Goal: Task Accomplishment & Management: Use online tool/utility

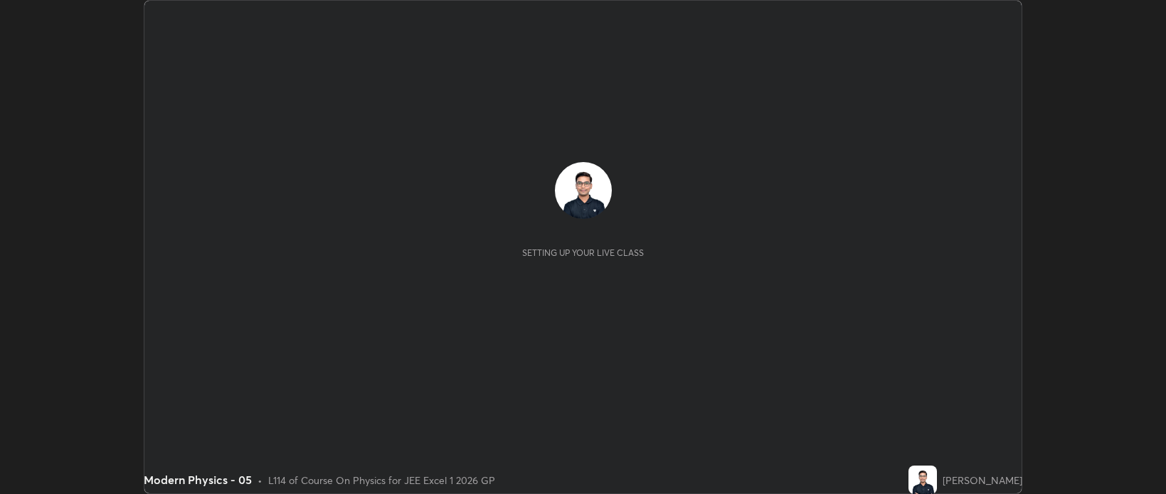
scroll to position [494, 1165]
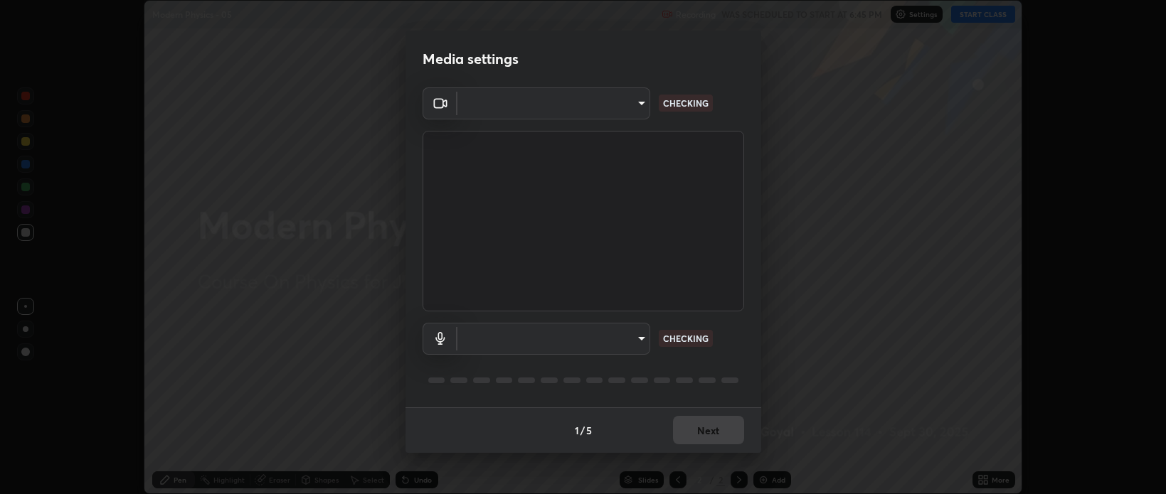
type input "bcb9d7dafccbd8d00e6ada9b6dd7e52ba20ca67bbbba0d0563dd421ab33f40a5"
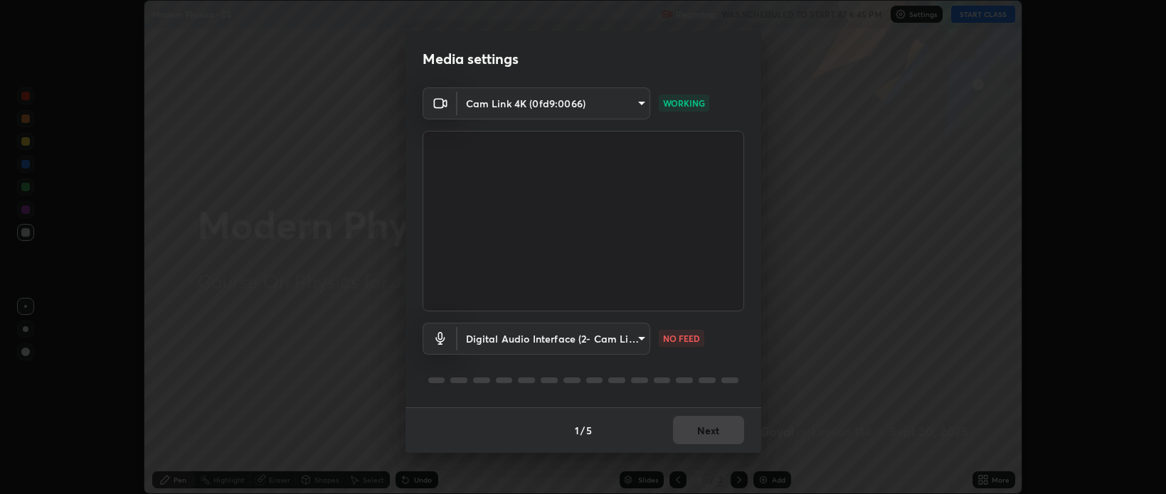
click at [537, 336] on body "Erase all Modern Physics - 05 Recording WAS SCHEDULED TO START AT 6:45 PM Setti…" at bounding box center [583, 247] width 1166 height 494
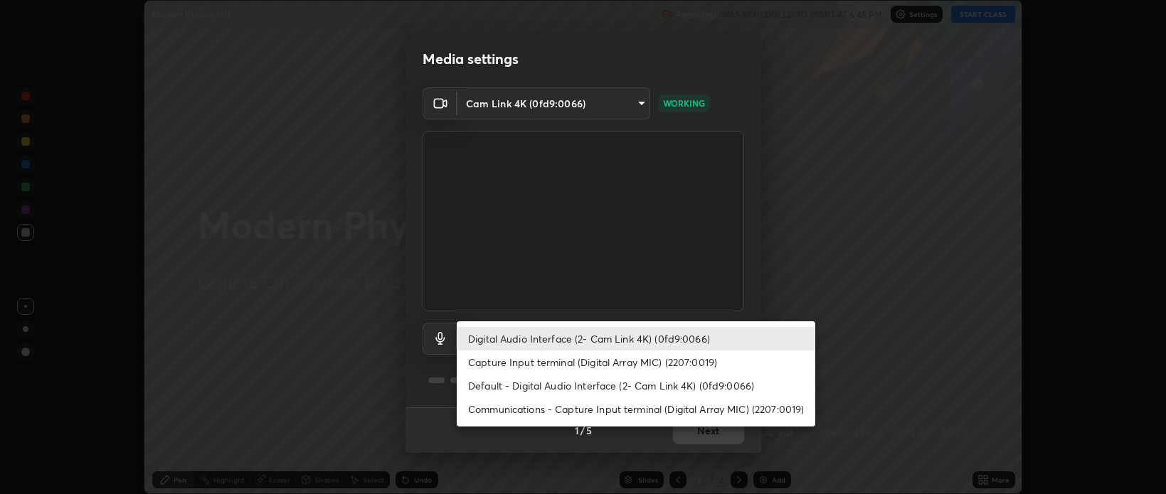
click at [479, 388] on li "Default - Digital Audio Interface (2- Cam Link 4K) (0fd9:0066)" at bounding box center [636, 385] width 358 height 23
type input "default"
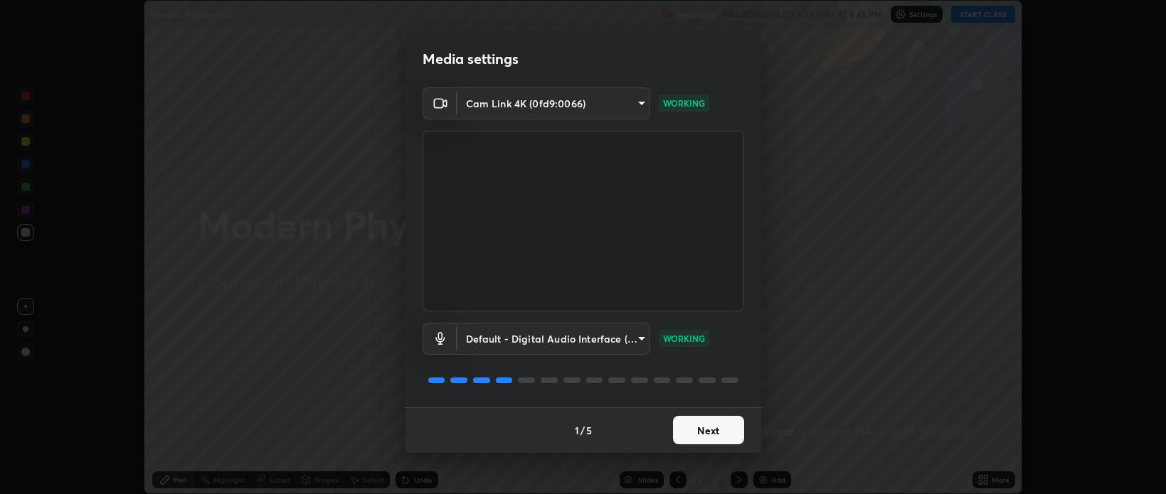
click at [706, 433] on button "Next" at bounding box center [708, 430] width 71 height 28
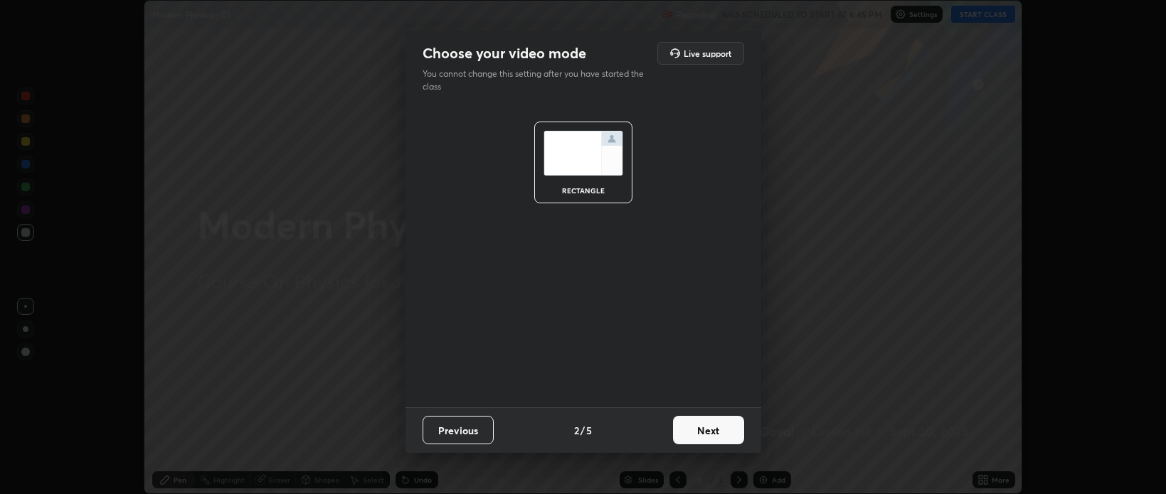
click at [708, 432] on button "Next" at bounding box center [708, 430] width 71 height 28
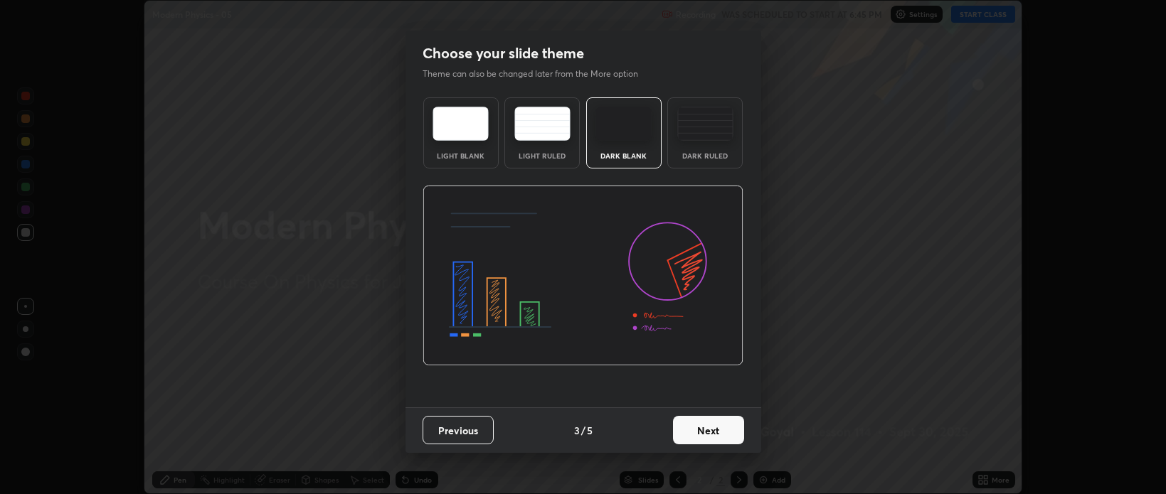
click at [716, 435] on button "Next" at bounding box center [708, 430] width 71 height 28
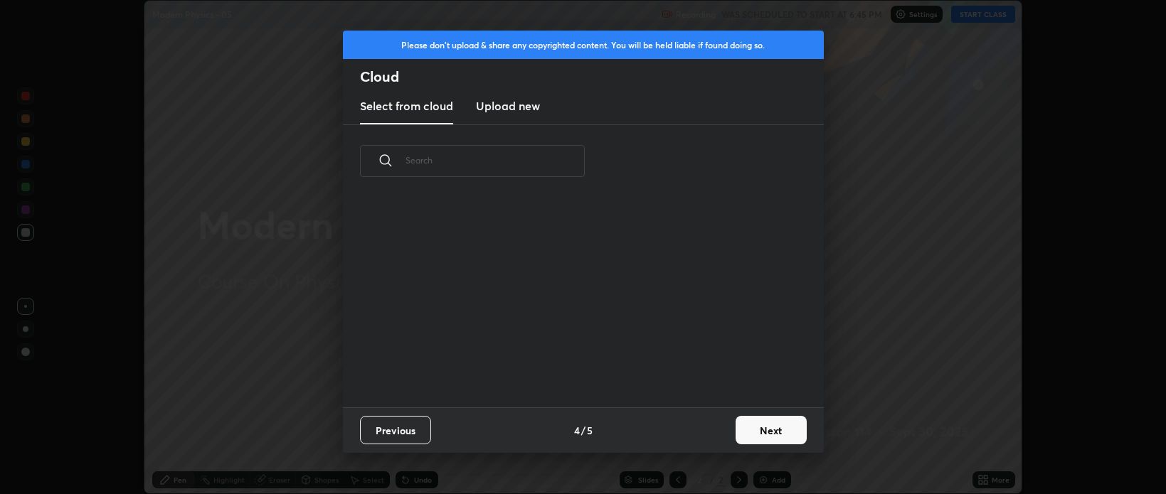
click at [750, 440] on button "Next" at bounding box center [770, 430] width 71 height 28
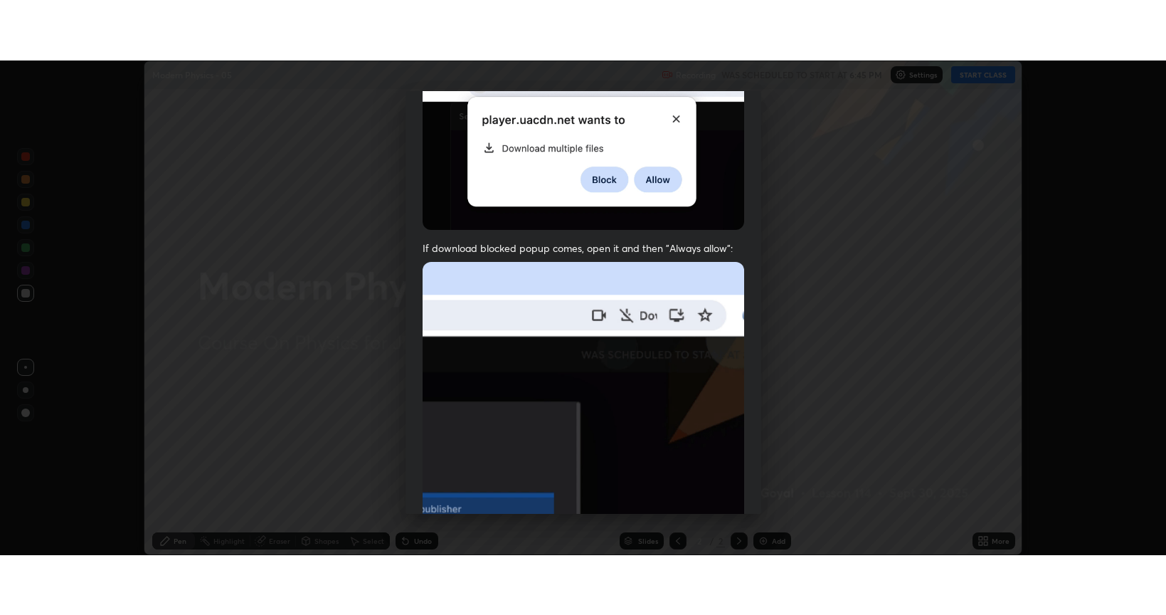
scroll to position [288, 0]
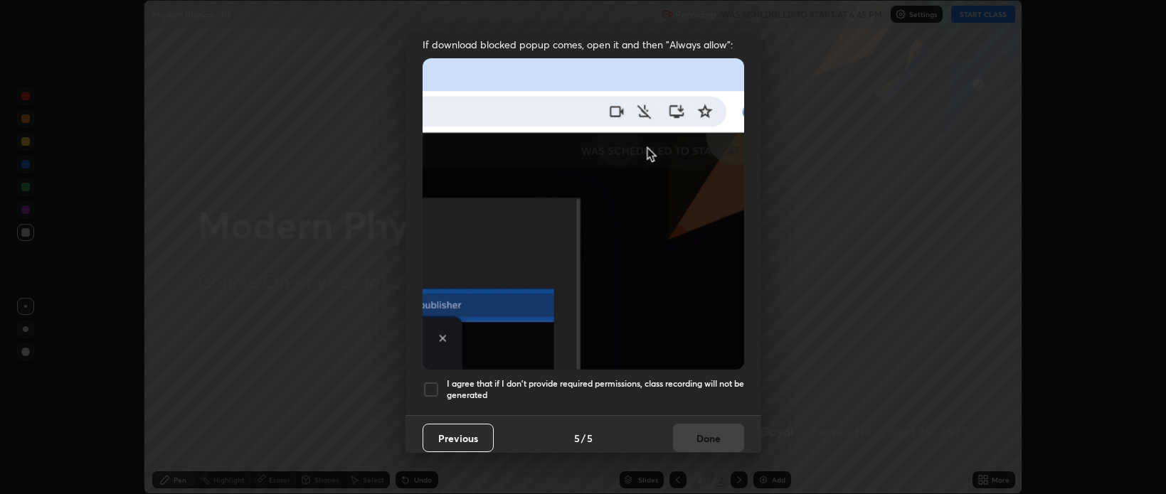
click at [643, 378] on h5 "I agree that if I don't provide required permissions, class recording will not …" at bounding box center [595, 389] width 297 height 22
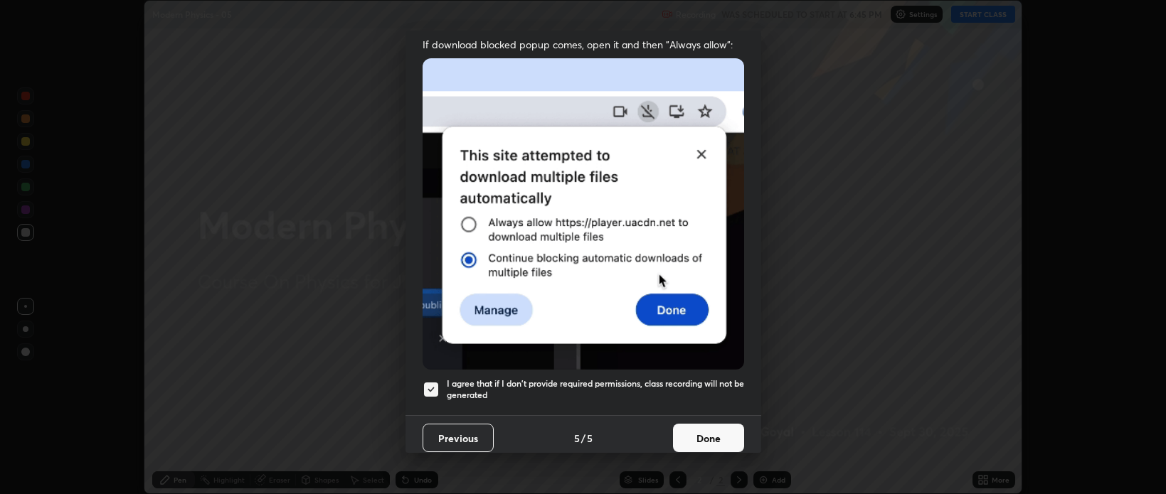
click at [694, 425] on button "Done" at bounding box center [708, 438] width 71 height 28
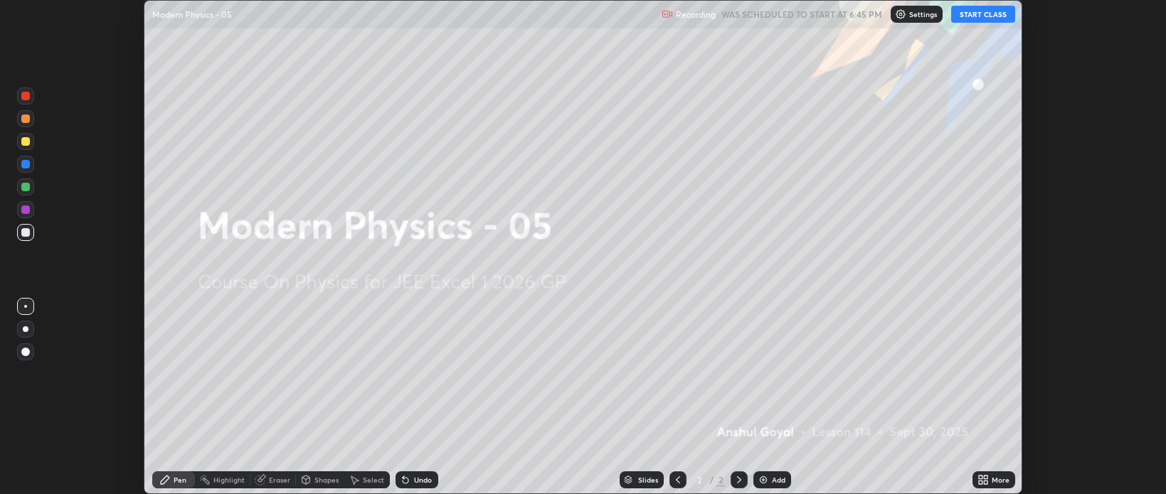
click at [974, 474] on div "More" at bounding box center [993, 480] width 43 height 17
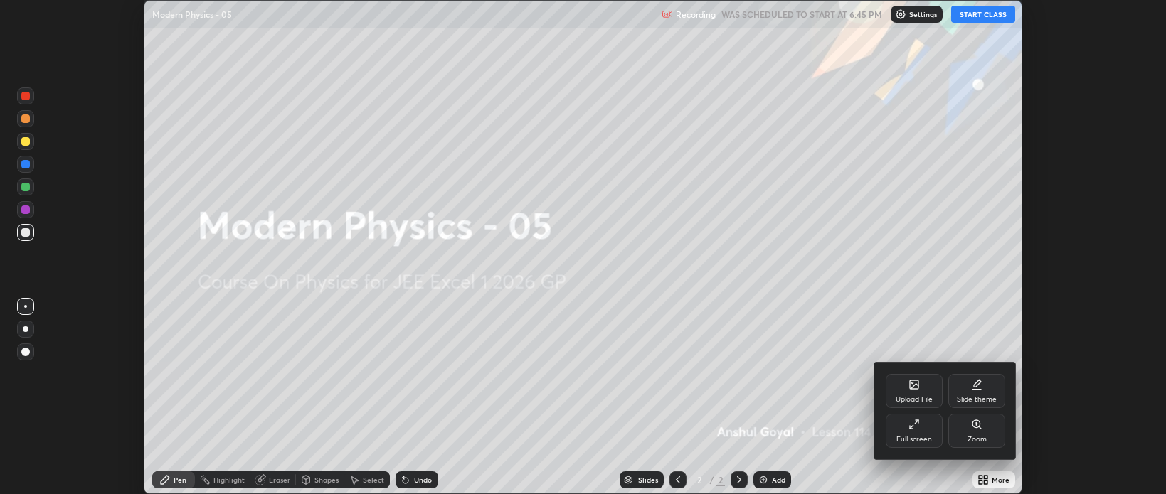
click at [909, 431] on div "Full screen" at bounding box center [914, 431] width 57 height 34
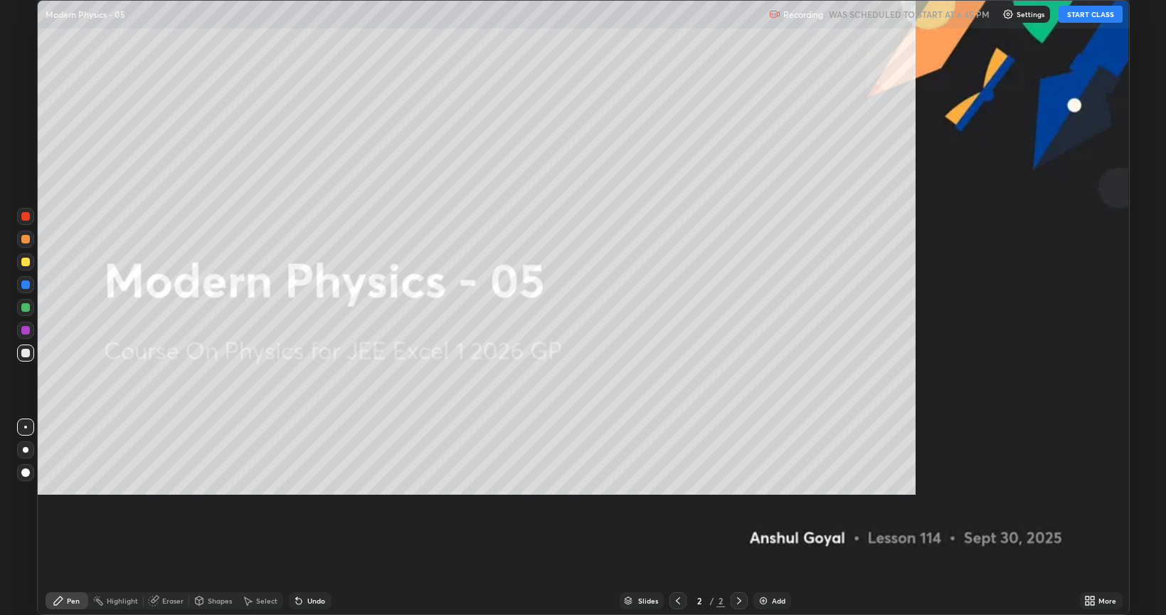
scroll to position [615, 1166]
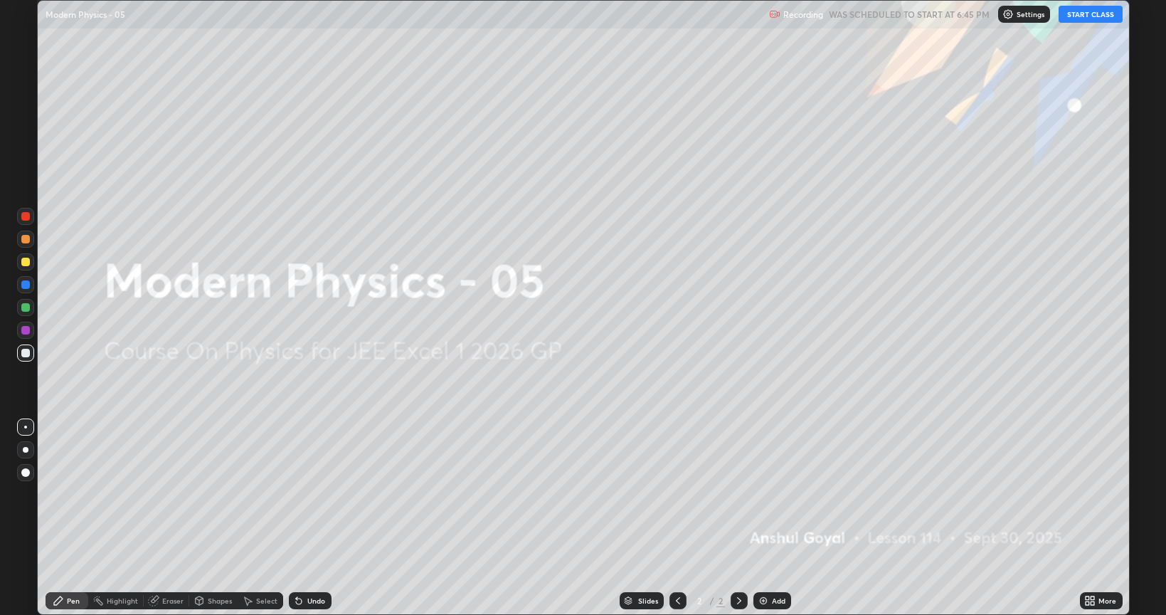
click at [1078, 14] on button "START CLASS" at bounding box center [1090, 14] width 64 height 17
click at [778, 494] on div "Add" at bounding box center [779, 600] width 14 height 7
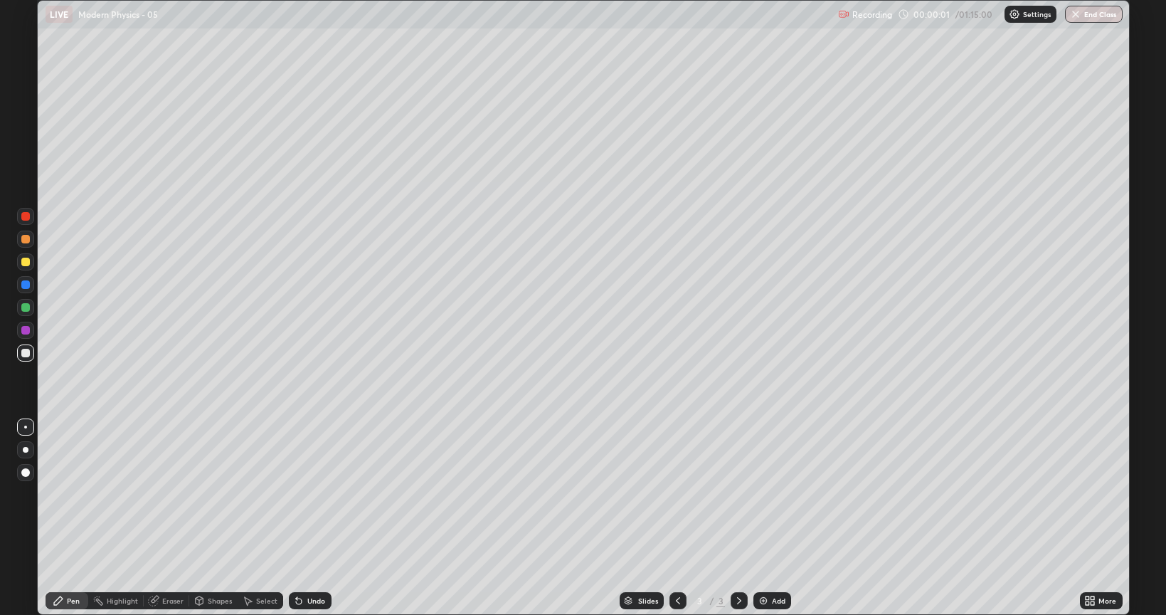
click at [174, 494] on div "Eraser" at bounding box center [172, 600] width 21 height 7
click at [26, 494] on icon at bounding box center [25, 552] width 11 height 12
click at [55, 494] on icon at bounding box center [58, 600] width 9 height 9
click at [27, 450] on div at bounding box center [26, 450] width 6 height 6
click at [33, 245] on div at bounding box center [25, 238] width 17 height 17
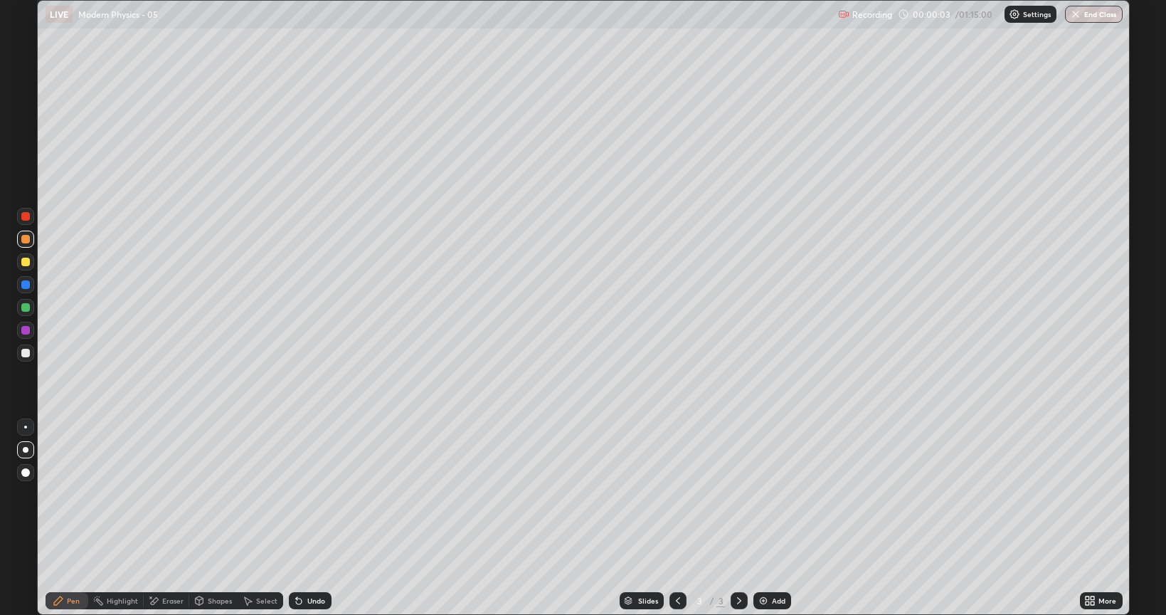
click at [23, 266] on div at bounding box center [25, 261] width 17 height 17
click at [27, 354] on div at bounding box center [25, 353] width 9 height 9
click at [20, 261] on div at bounding box center [25, 261] width 17 height 17
click at [769, 494] on div "Add" at bounding box center [772, 600] width 38 height 17
click at [27, 354] on div at bounding box center [25, 353] width 9 height 9
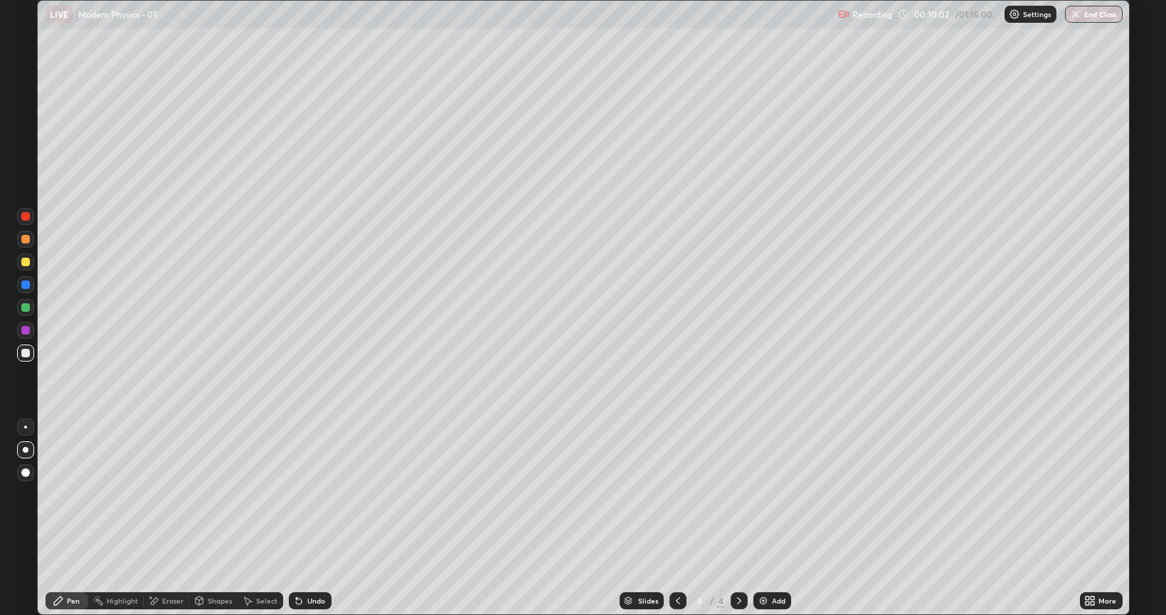
click at [304, 494] on div "Undo" at bounding box center [310, 600] width 43 height 17
click at [307, 494] on div "Undo" at bounding box center [310, 600] width 43 height 17
click at [767, 494] on div "Add" at bounding box center [772, 600] width 38 height 17
click at [768, 494] on div "Add" at bounding box center [772, 600] width 38 height 17
click at [208, 494] on div "Shapes" at bounding box center [220, 600] width 24 height 7
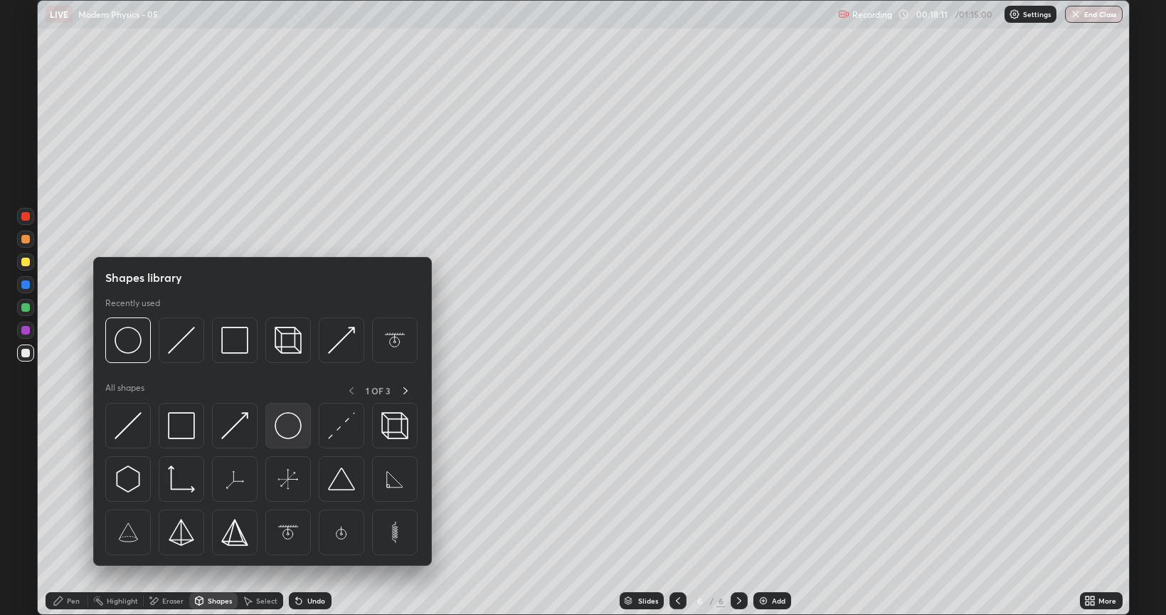
click at [284, 427] on img at bounding box center [288, 425] width 27 height 27
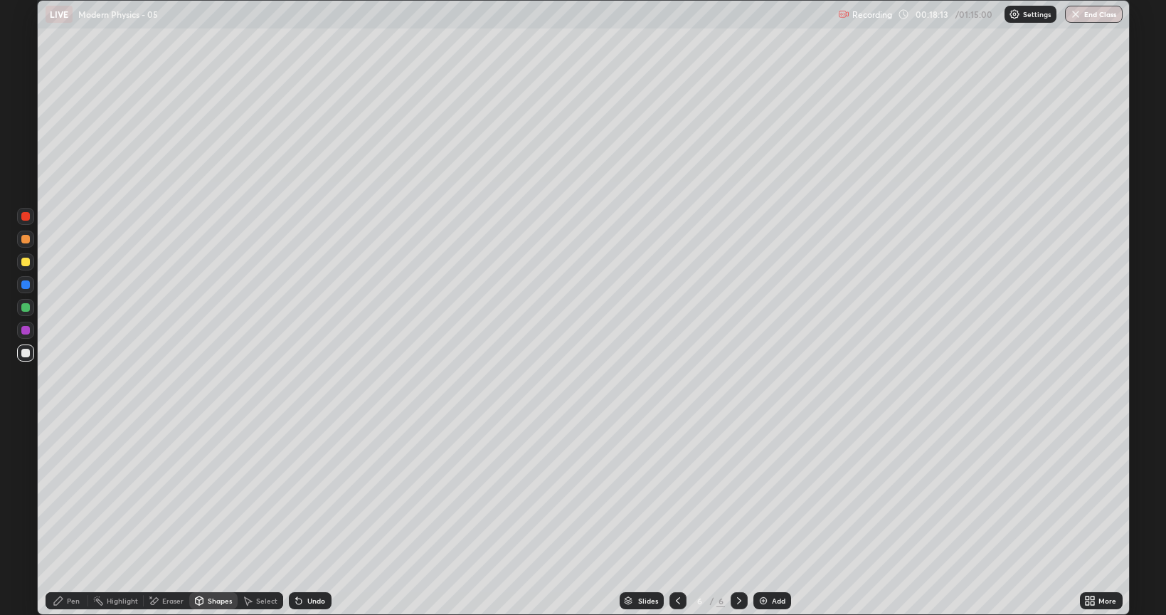
click at [73, 494] on div "Pen" at bounding box center [73, 600] width 13 height 7
click at [27, 264] on div at bounding box center [25, 261] width 9 height 9
click at [172, 494] on div "Eraser" at bounding box center [172, 600] width 21 height 7
click at [760, 494] on img at bounding box center [763, 600] width 11 height 11
click at [62, 494] on div "Pen" at bounding box center [67, 600] width 43 height 17
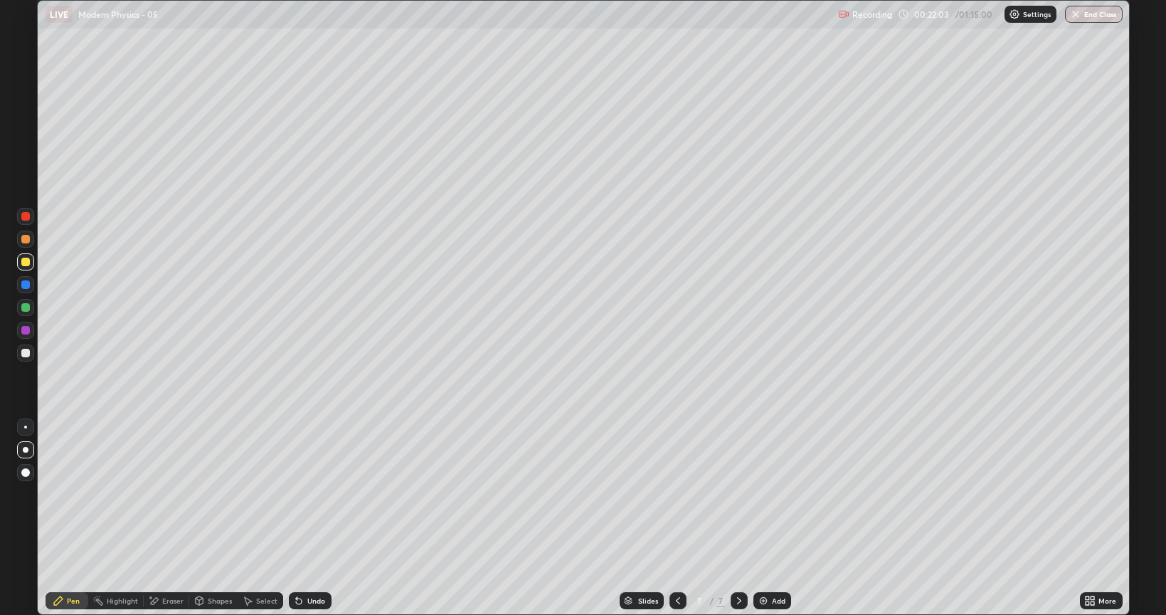
click at [315, 494] on div "Undo" at bounding box center [316, 600] width 18 height 7
click at [17, 353] on div at bounding box center [25, 352] width 17 height 17
click at [759, 494] on img at bounding box center [763, 600] width 11 height 11
click at [303, 494] on div "Undo" at bounding box center [310, 600] width 43 height 17
click at [304, 494] on div "Undo" at bounding box center [310, 600] width 43 height 17
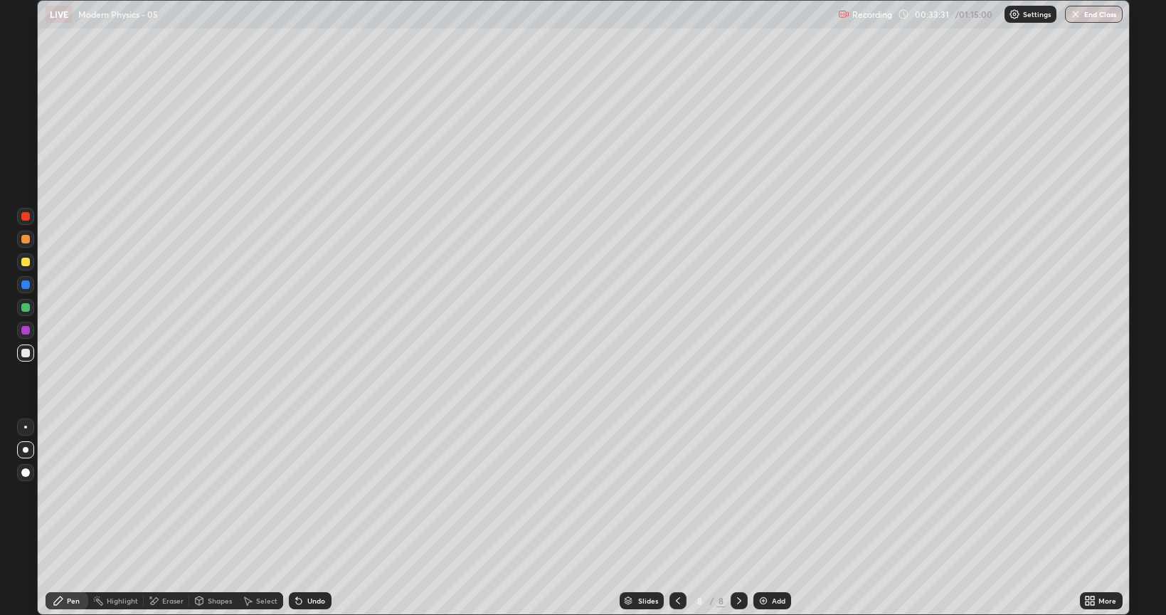
click at [307, 494] on div "Undo" at bounding box center [310, 600] width 43 height 17
click at [304, 494] on div "Undo" at bounding box center [310, 600] width 43 height 17
click at [22, 257] on div at bounding box center [25, 261] width 17 height 17
click at [642, 494] on div "Slides" at bounding box center [648, 600] width 20 height 7
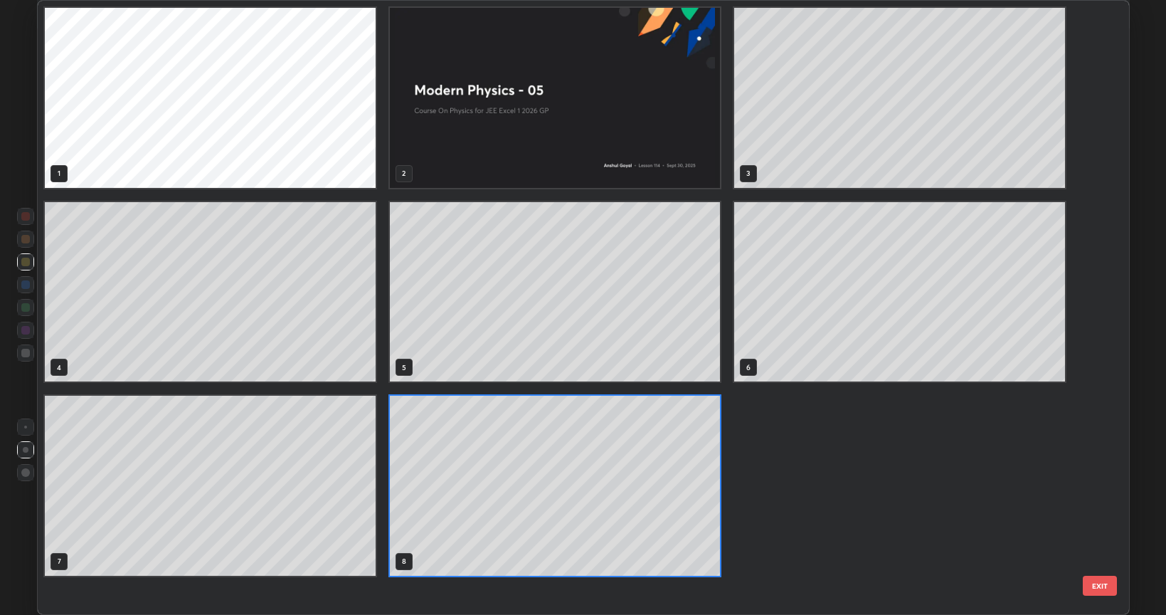
scroll to position [609, 1084]
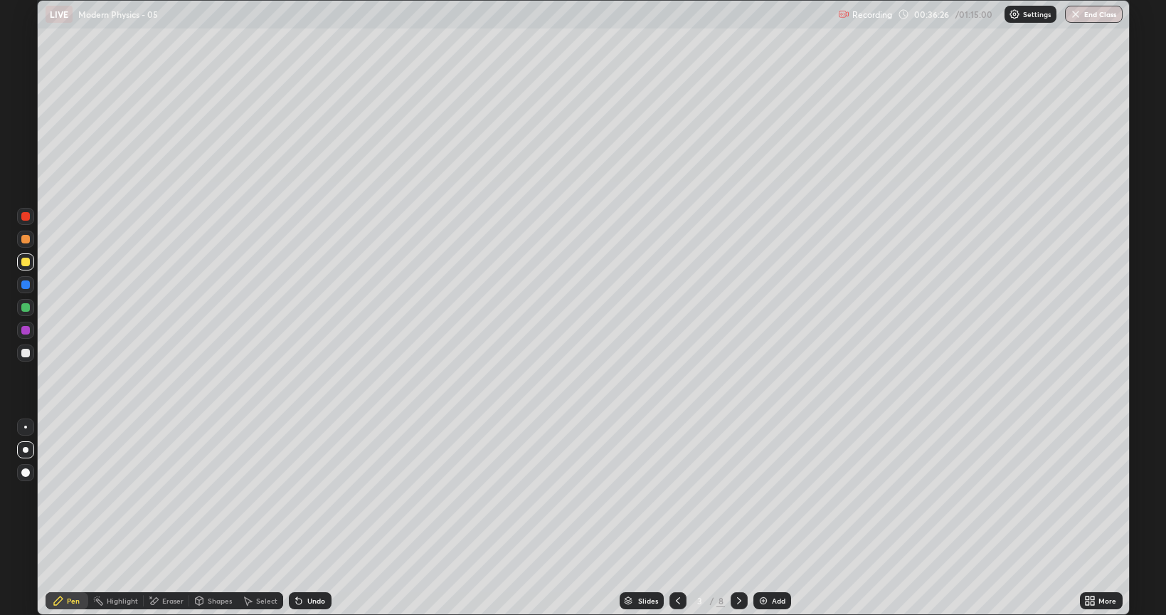
click at [647, 494] on div "Slides" at bounding box center [648, 600] width 20 height 7
click at [769, 494] on div "Add" at bounding box center [772, 600] width 38 height 17
click at [1132, 120] on div "Setting up your live class" at bounding box center [583, 307] width 1166 height 615
click at [24, 355] on div at bounding box center [25, 353] width 9 height 9
click at [175, 494] on div "Eraser" at bounding box center [172, 600] width 21 height 7
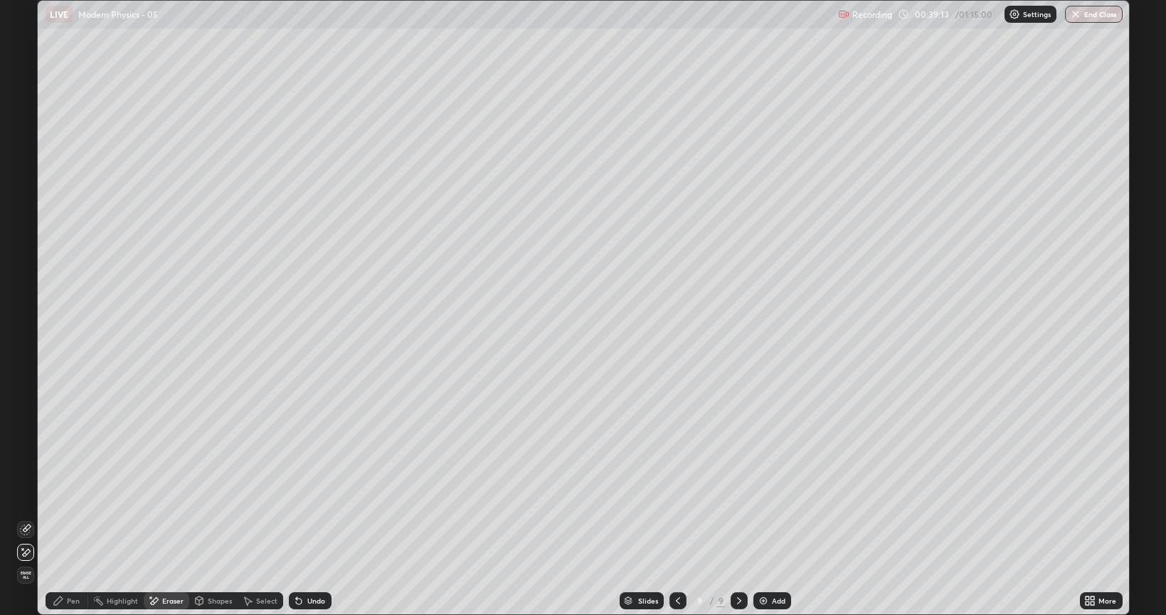
click at [62, 494] on icon at bounding box center [58, 600] width 9 height 9
click at [642, 494] on div "Slides" at bounding box center [648, 600] width 20 height 7
click at [733, 494] on icon at bounding box center [738, 600] width 11 height 11
click at [260, 494] on div "Select" at bounding box center [261, 600] width 46 height 17
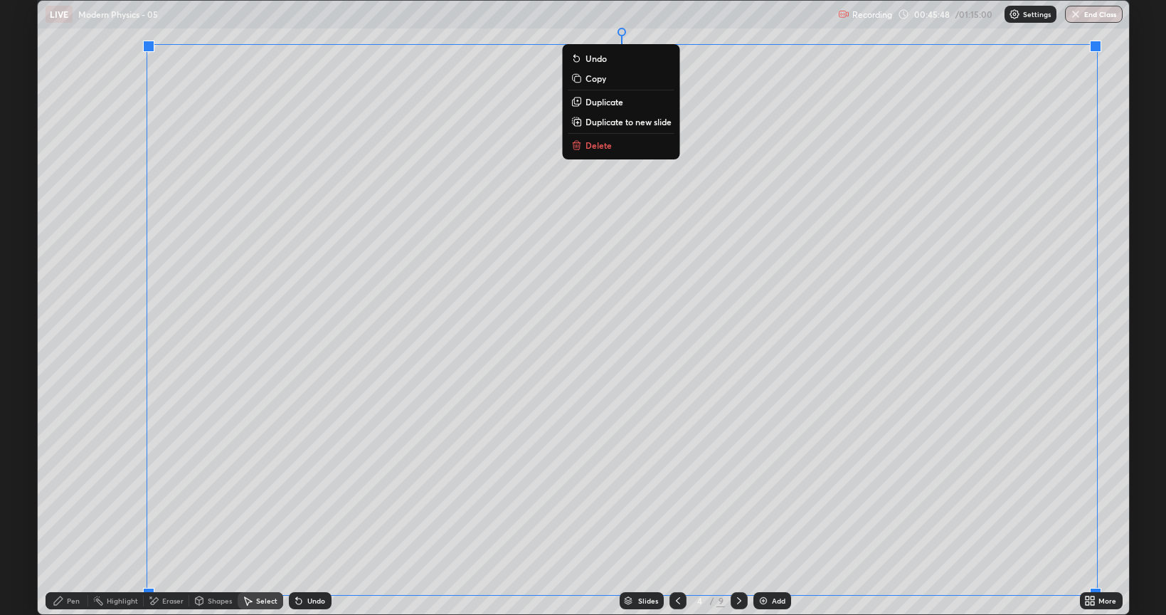
click at [1051, 494] on div "0 ° Undo Copy Duplicate Duplicate to new slide Delete" at bounding box center [583, 307] width 1091 height 613
click at [1121, 494] on div "0 ° Undo Copy Duplicate Duplicate to new slide Delete" at bounding box center [583, 307] width 1091 height 613
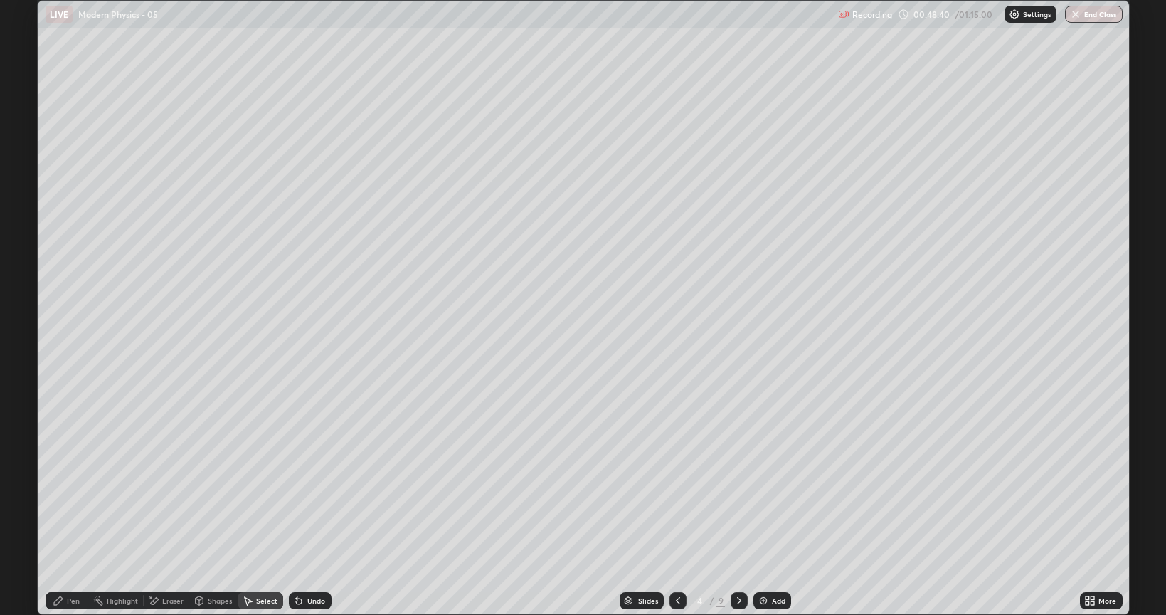
click at [733, 494] on icon at bounding box center [738, 600] width 11 height 11
click at [676, 494] on icon at bounding box center [677, 600] width 11 height 11
click at [732, 494] on div at bounding box center [739, 600] width 17 height 17
click at [738, 494] on icon at bounding box center [738, 600] width 11 height 11
click at [675, 494] on icon at bounding box center [677, 600] width 11 height 11
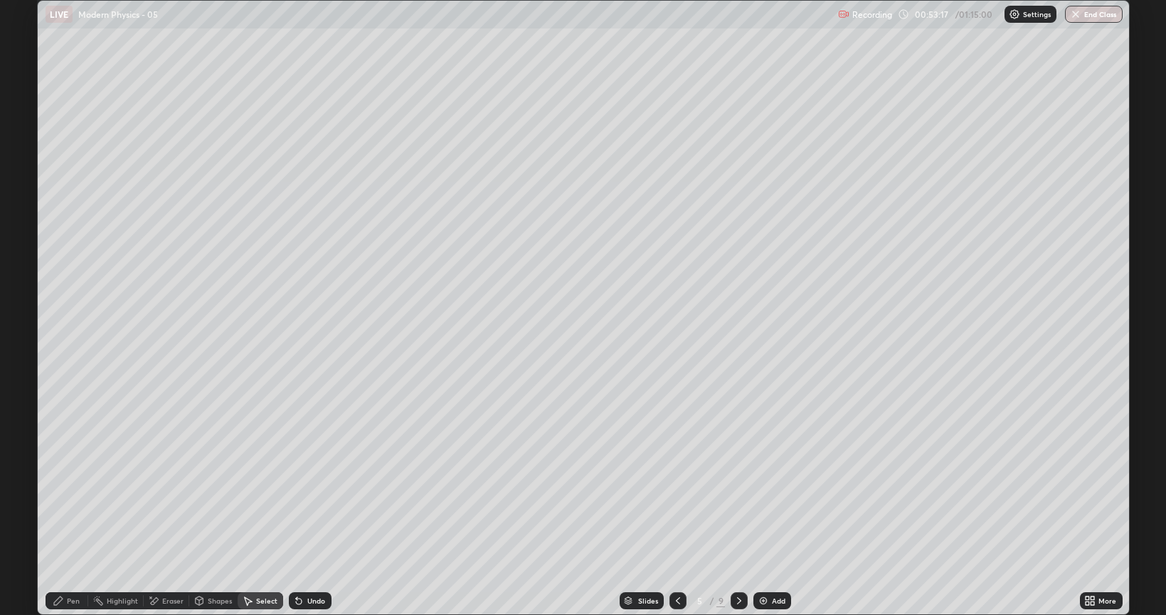
click at [738, 494] on icon at bounding box center [738, 600] width 11 height 11
click at [732, 494] on div at bounding box center [739, 600] width 17 height 28
click at [681, 494] on icon at bounding box center [677, 600] width 11 height 11
click at [738, 494] on icon at bounding box center [738, 600] width 11 height 11
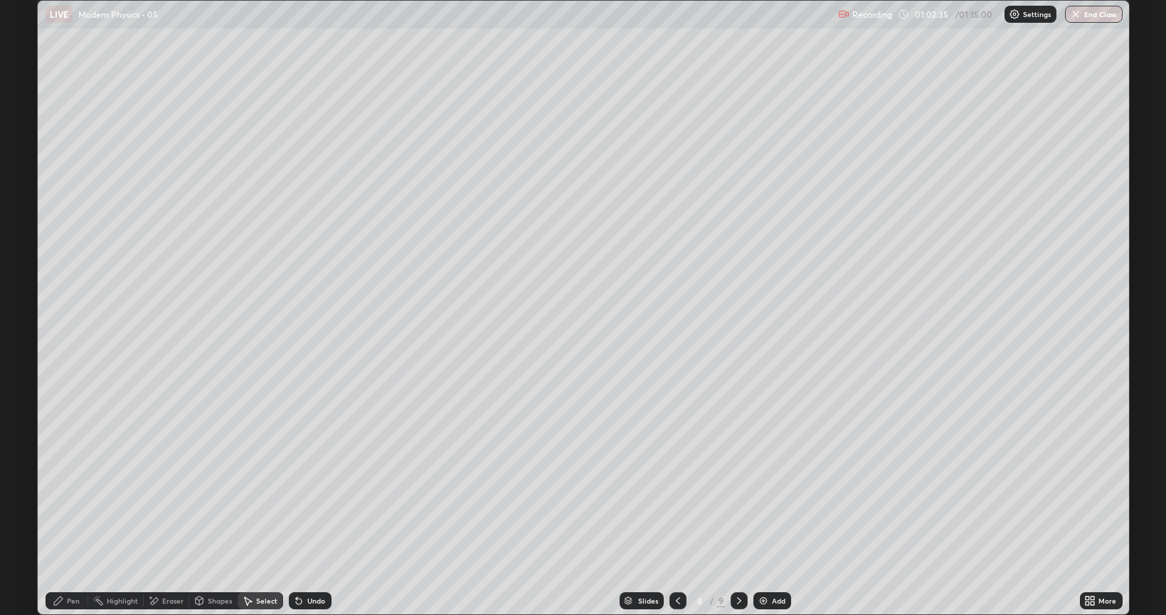
click at [738, 494] on icon at bounding box center [738, 600] width 11 height 11
click at [1092, 15] on button "End Class" at bounding box center [1094, 14] width 58 height 17
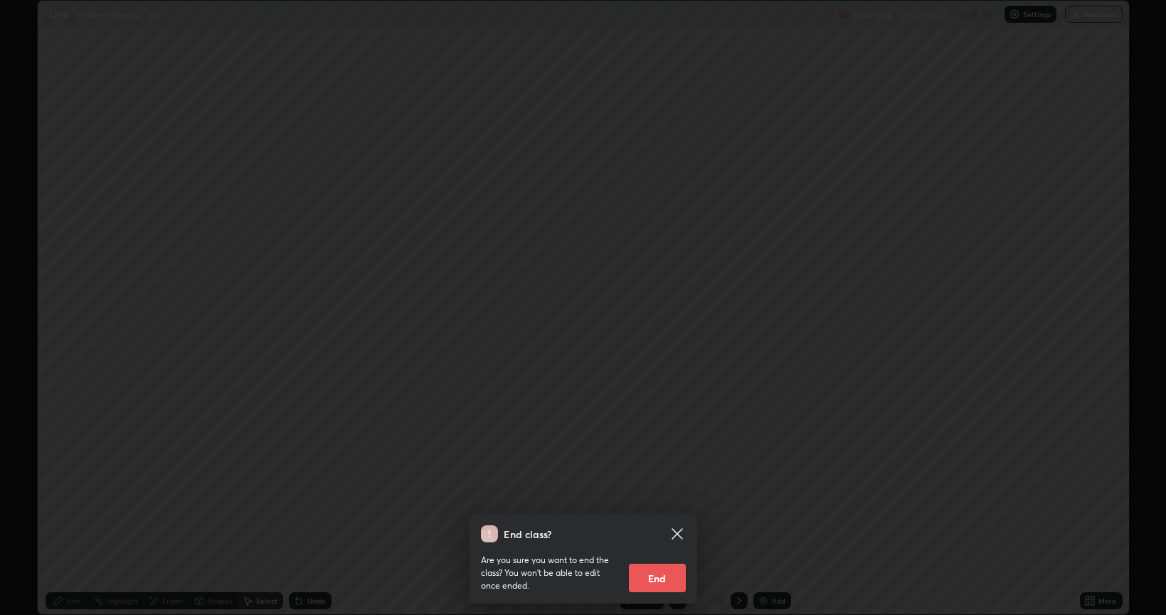
click at [656, 494] on button "End" at bounding box center [657, 577] width 57 height 28
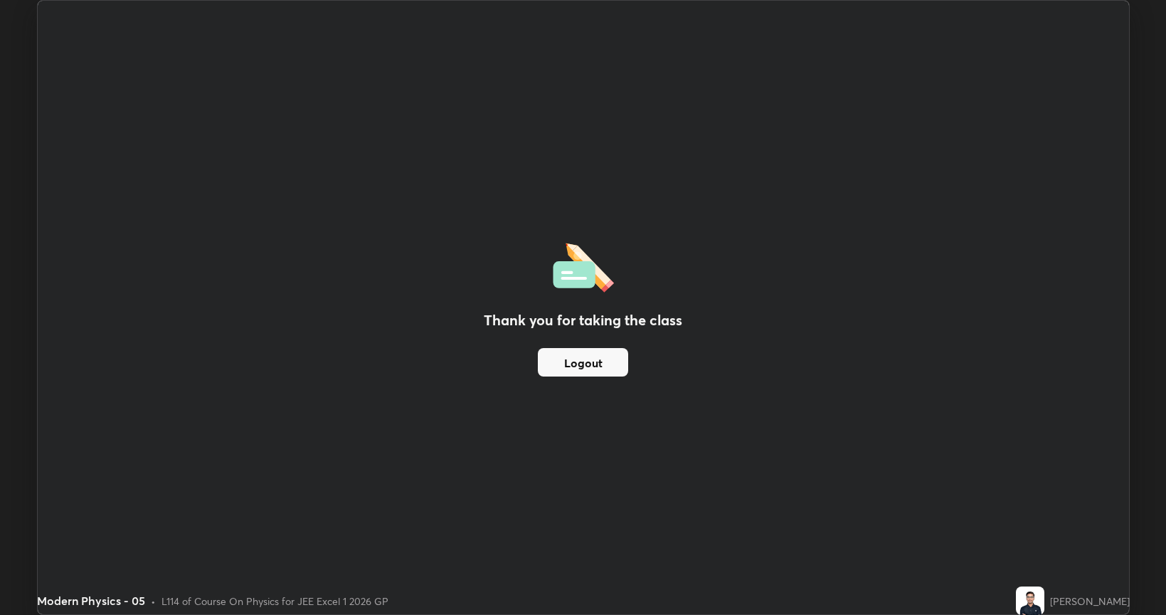
click at [610, 365] on button "Logout" at bounding box center [583, 362] width 90 height 28
